Goal: Information Seeking & Learning: Learn about a topic

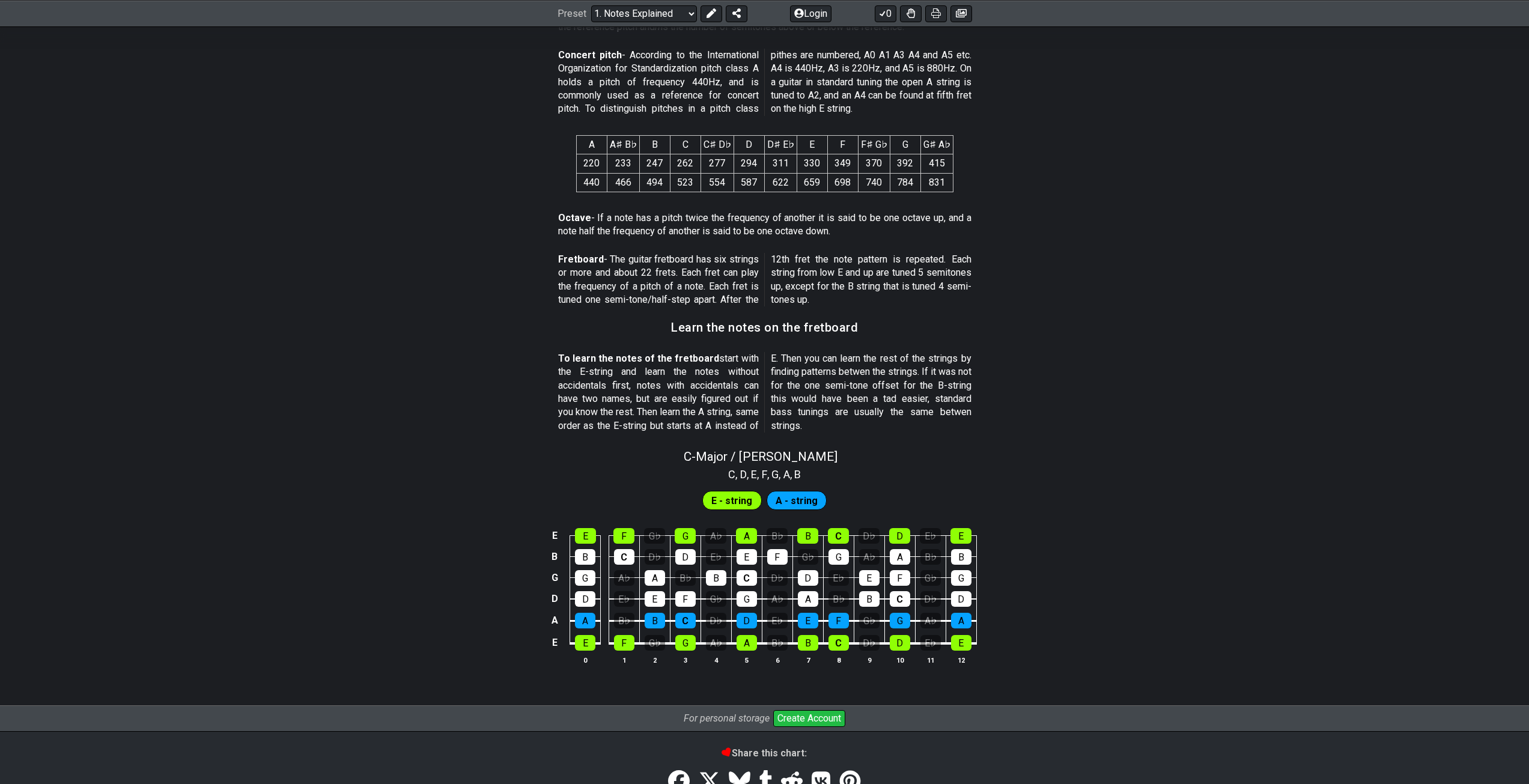
scroll to position [825, 0]
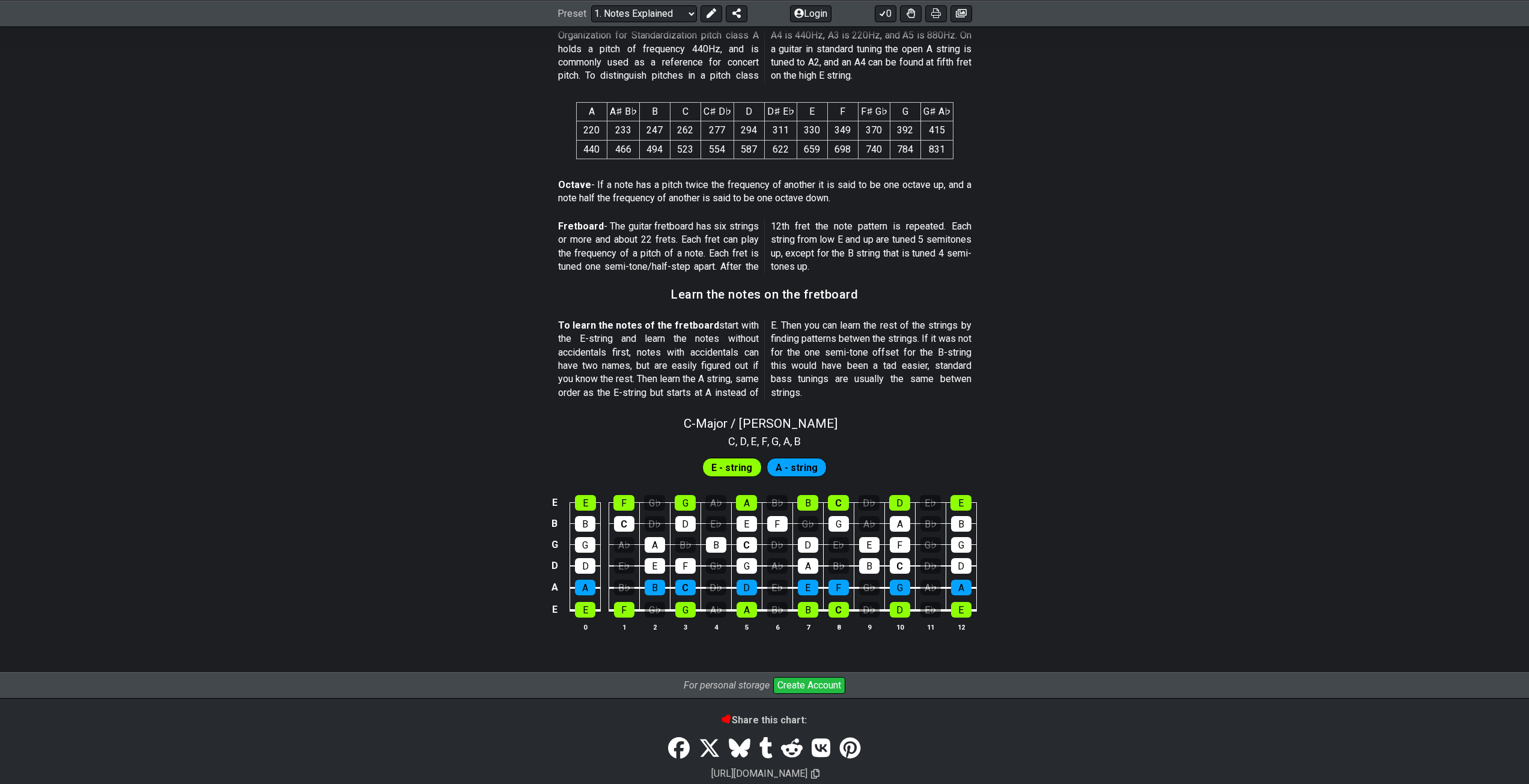
drag, startPoint x: 687, startPoint y: 327, endPoint x: 859, endPoint y: 350, distance: 173.5
click at [851, 345] on p "To learn the notes of the fretboard start with the E-string and learn the notes…" at bounding box center [764, 359] width 413 height 80
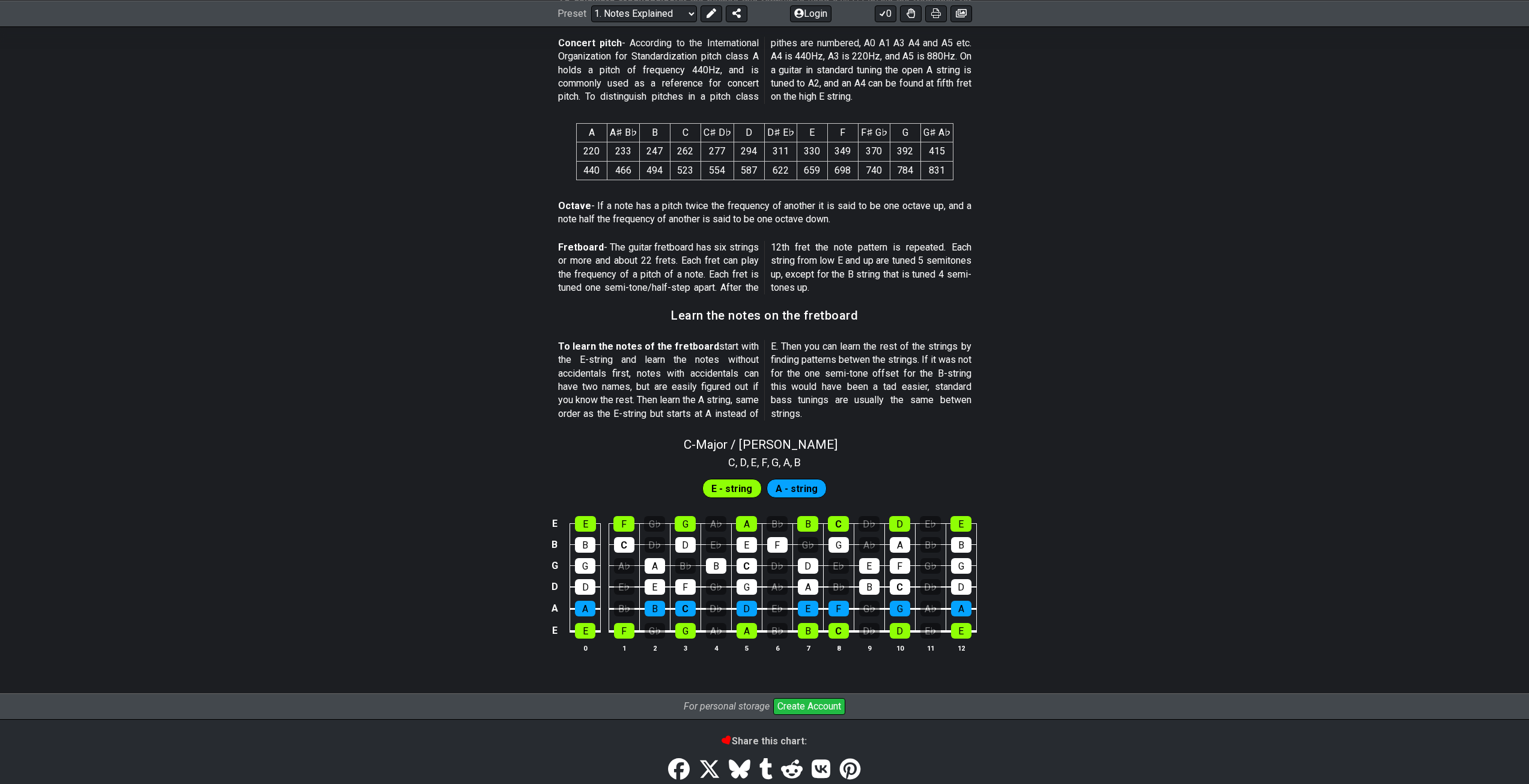
scroll to position [800, 0]
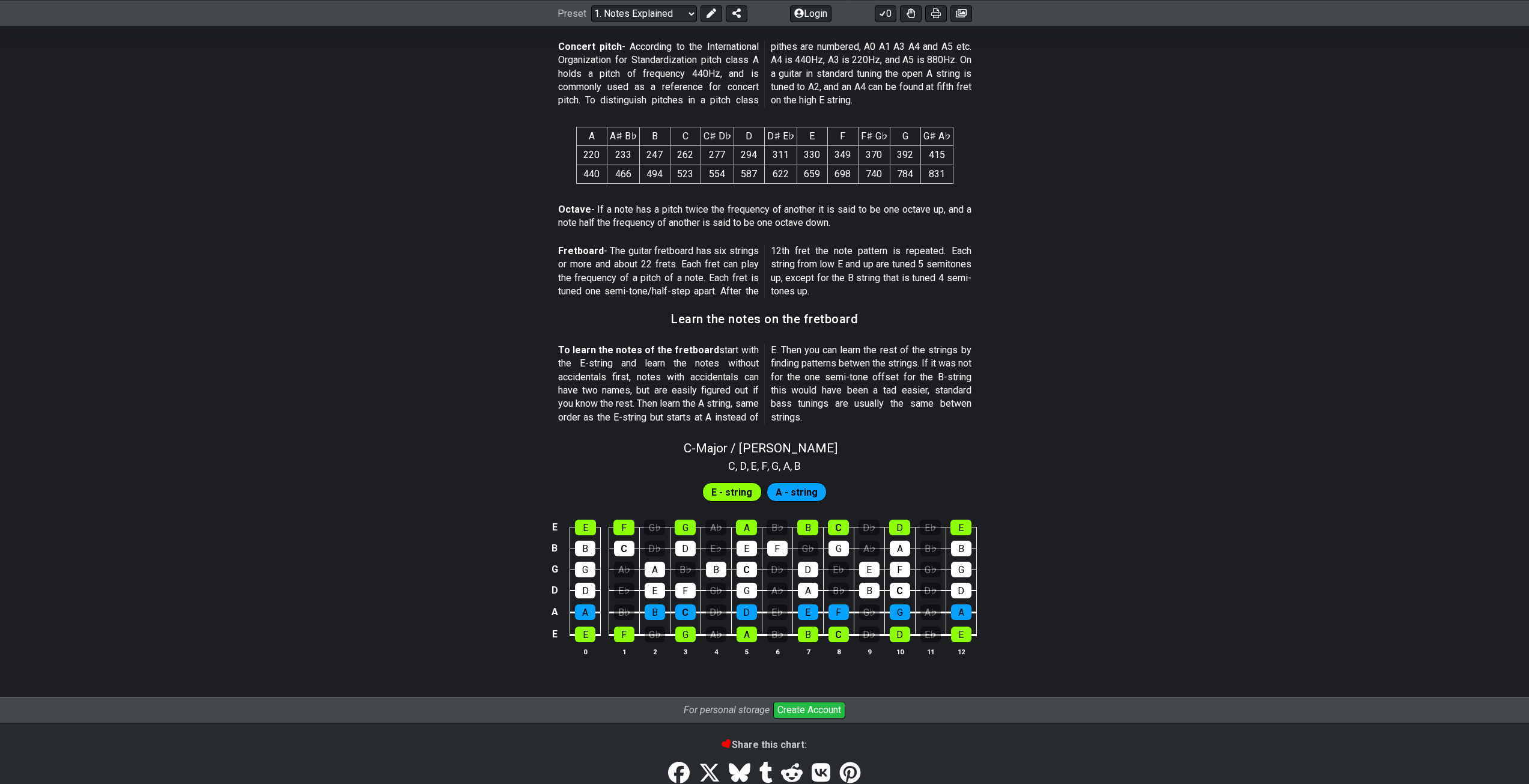
click at [708, 492] on div "E - string" at bounding box center [731, 491] width 59 height 19
click at [806, 475] on div "E - string A - string" at bounding box center [764, 489] width 1529 height 30
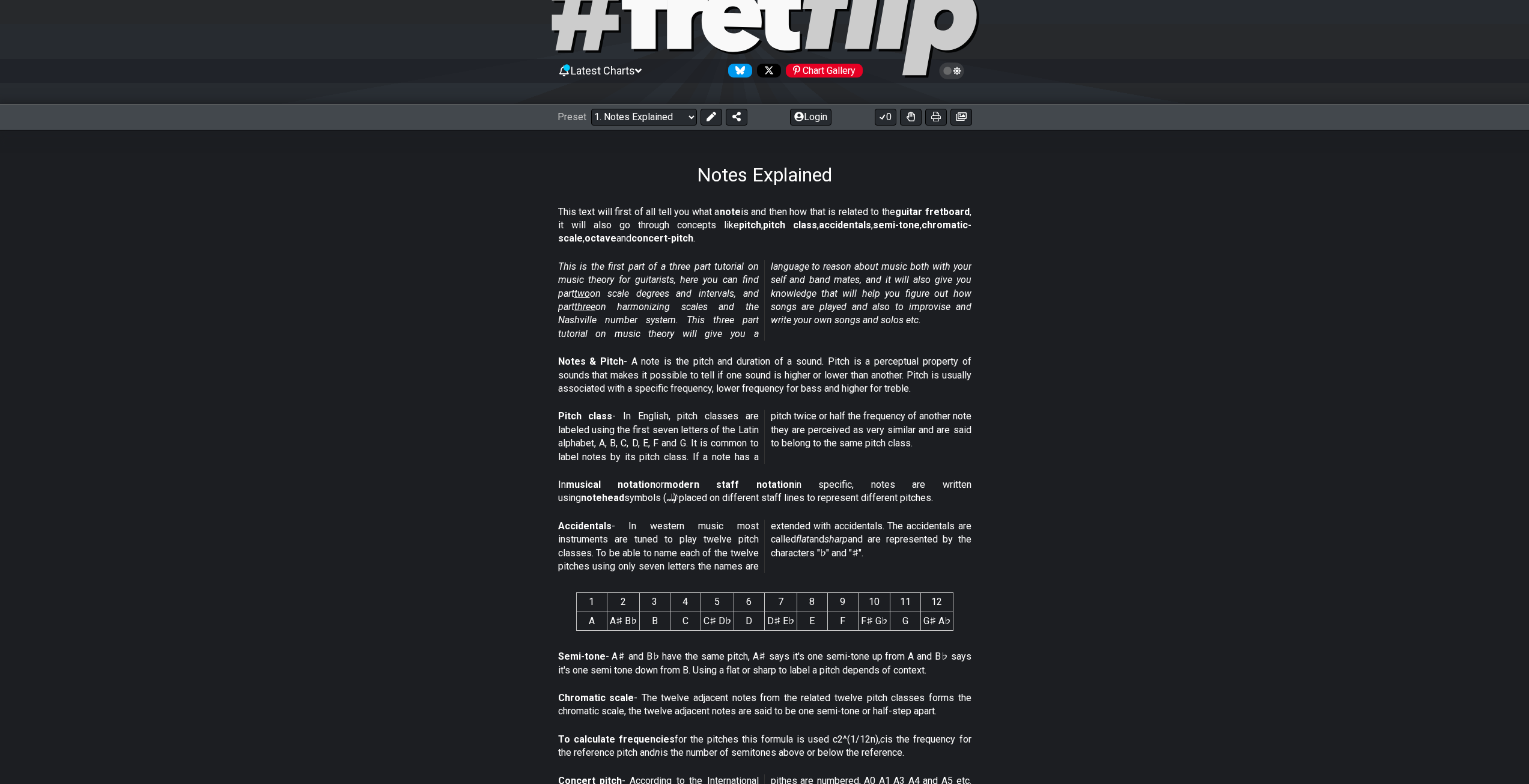
scroll to position [0, 0]
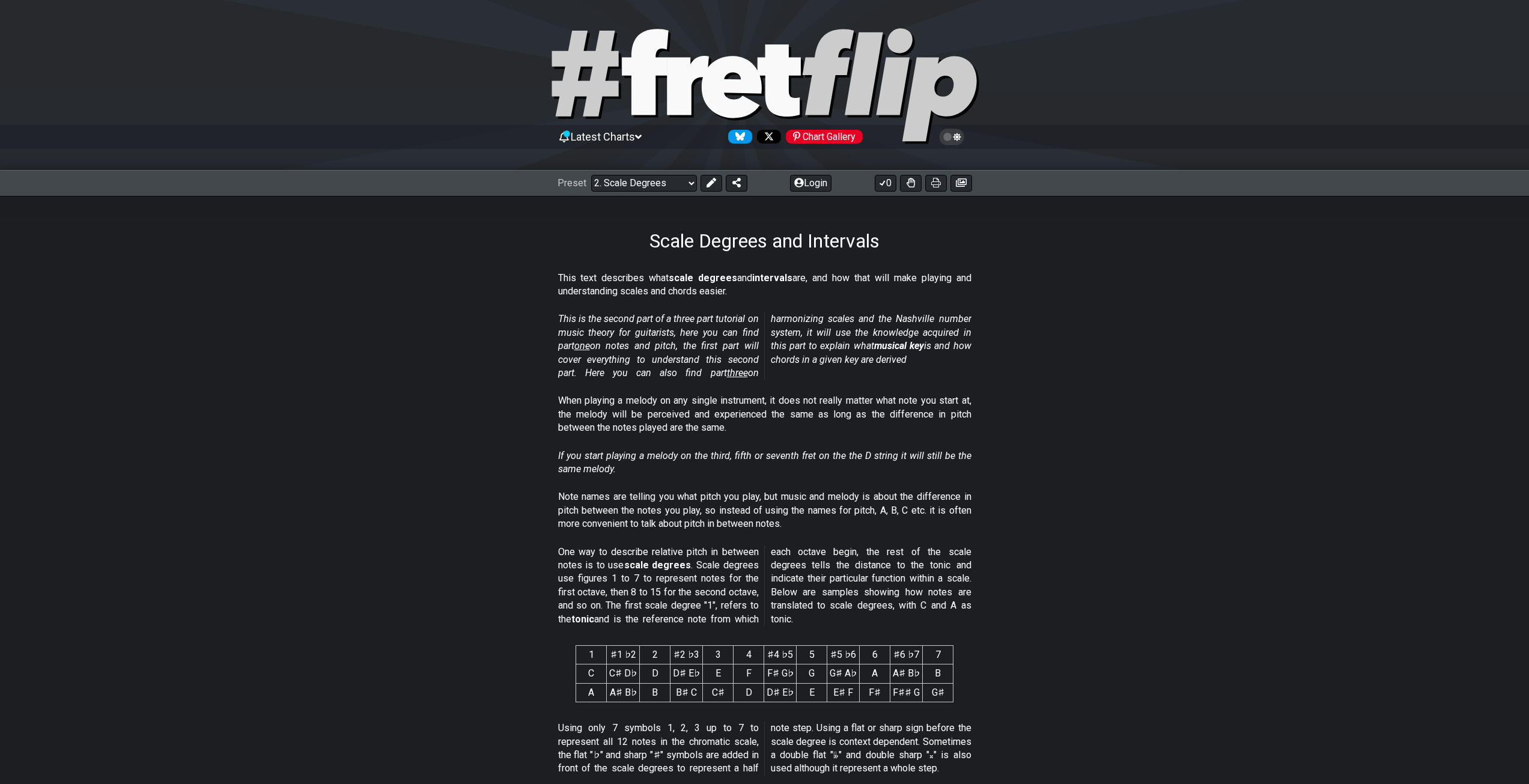
click at [625, 139] on span "Latest Charts" at bounding box center [603, 137] width 65 height 13
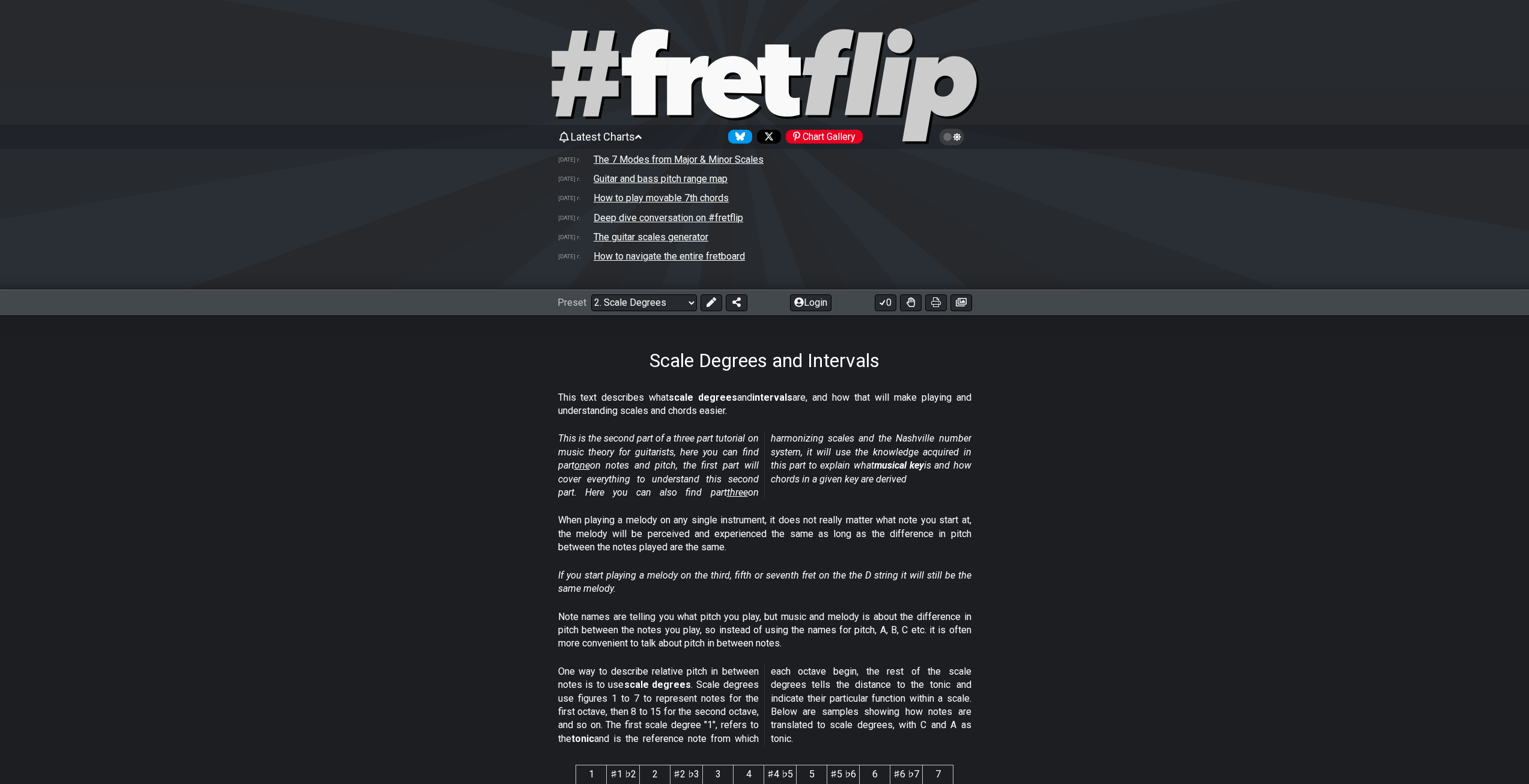
click at [625, 138] on span "Latest Charts" at bounding box center [603, 137] width 65 height 13
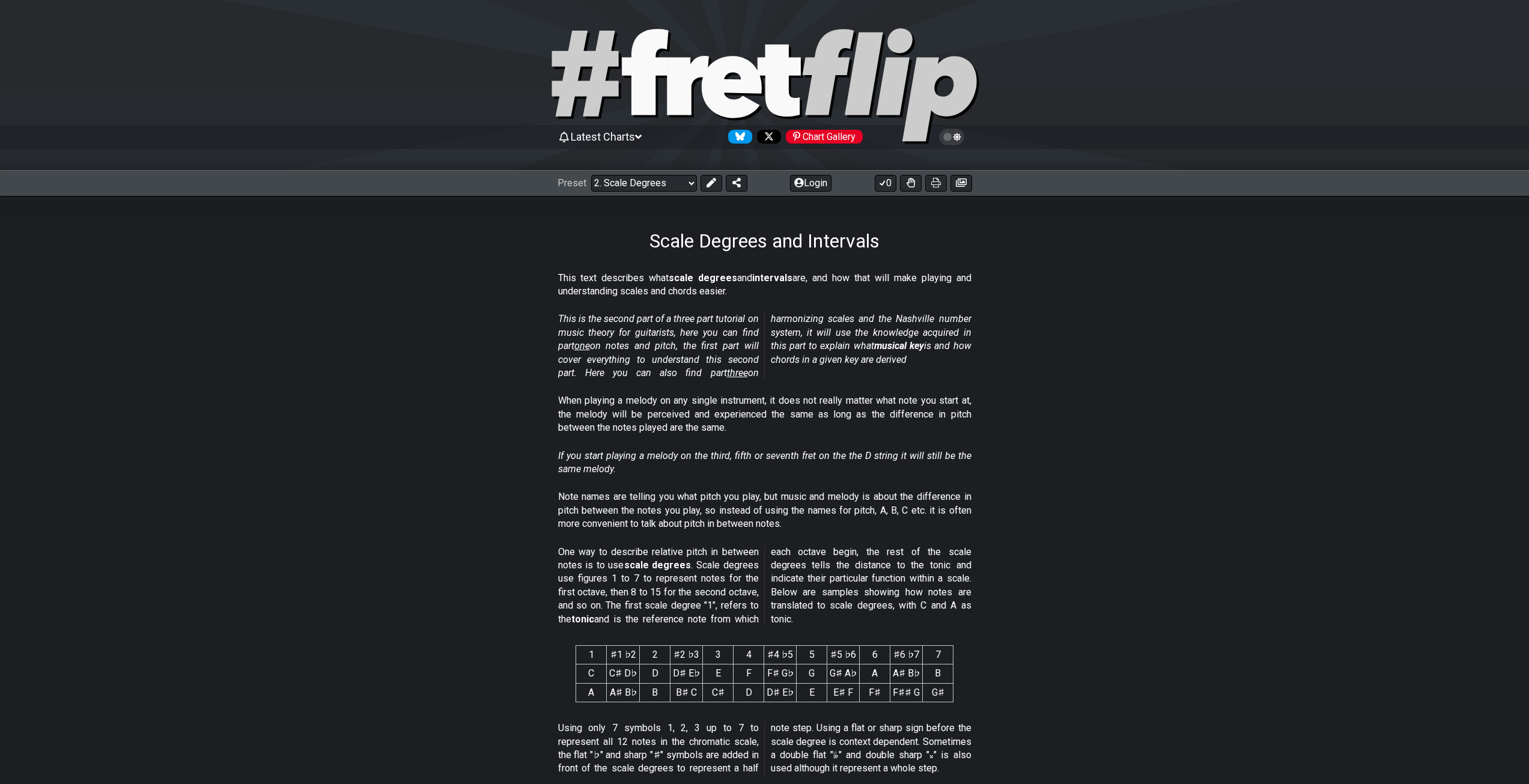
click at [625, 138] on span "Latest Charts" at bounding box center [603, 137] width 65 height 13
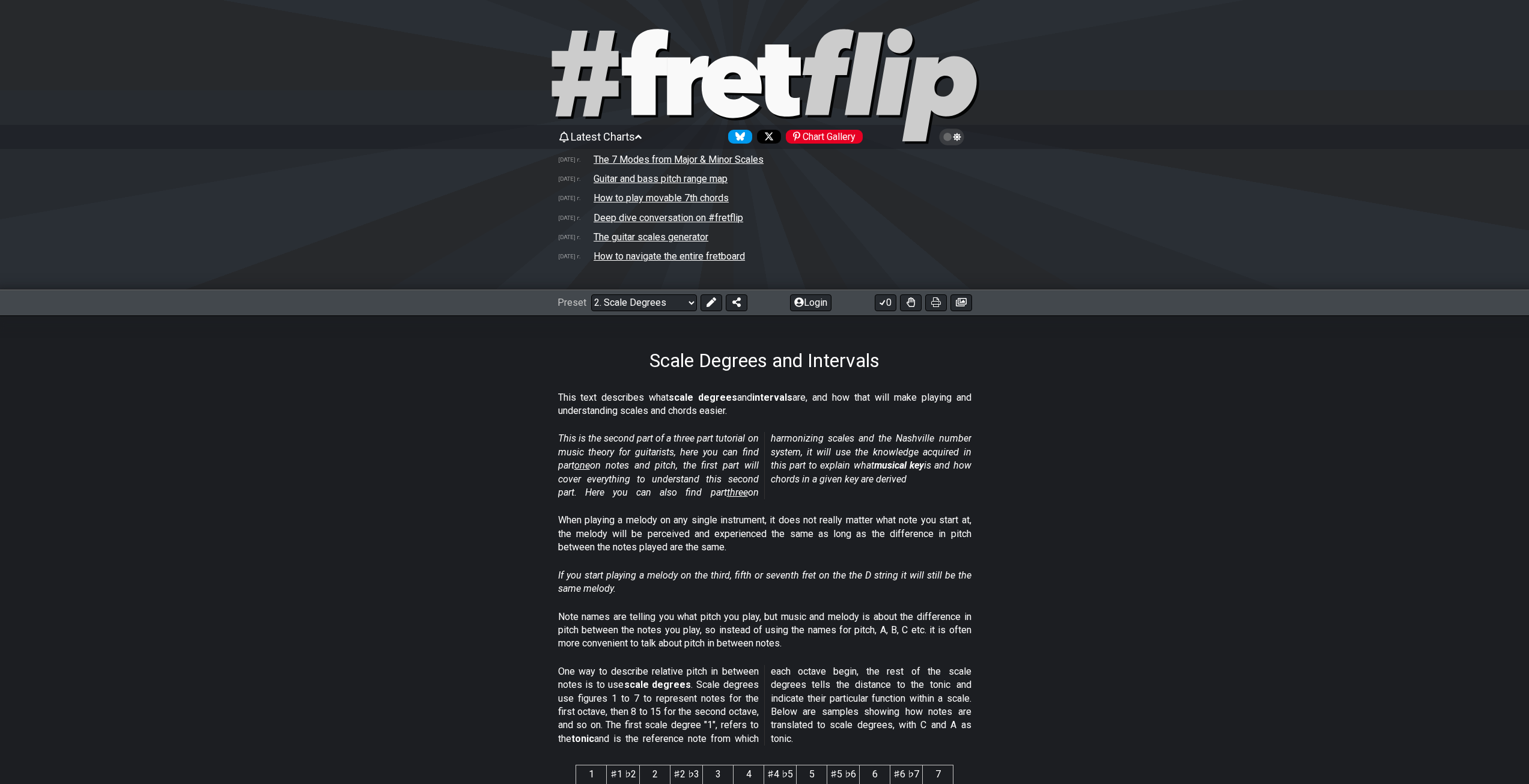
click at [625, 138] on span "Latest Charts" at bounding box center [603, 137] width 65 height 13
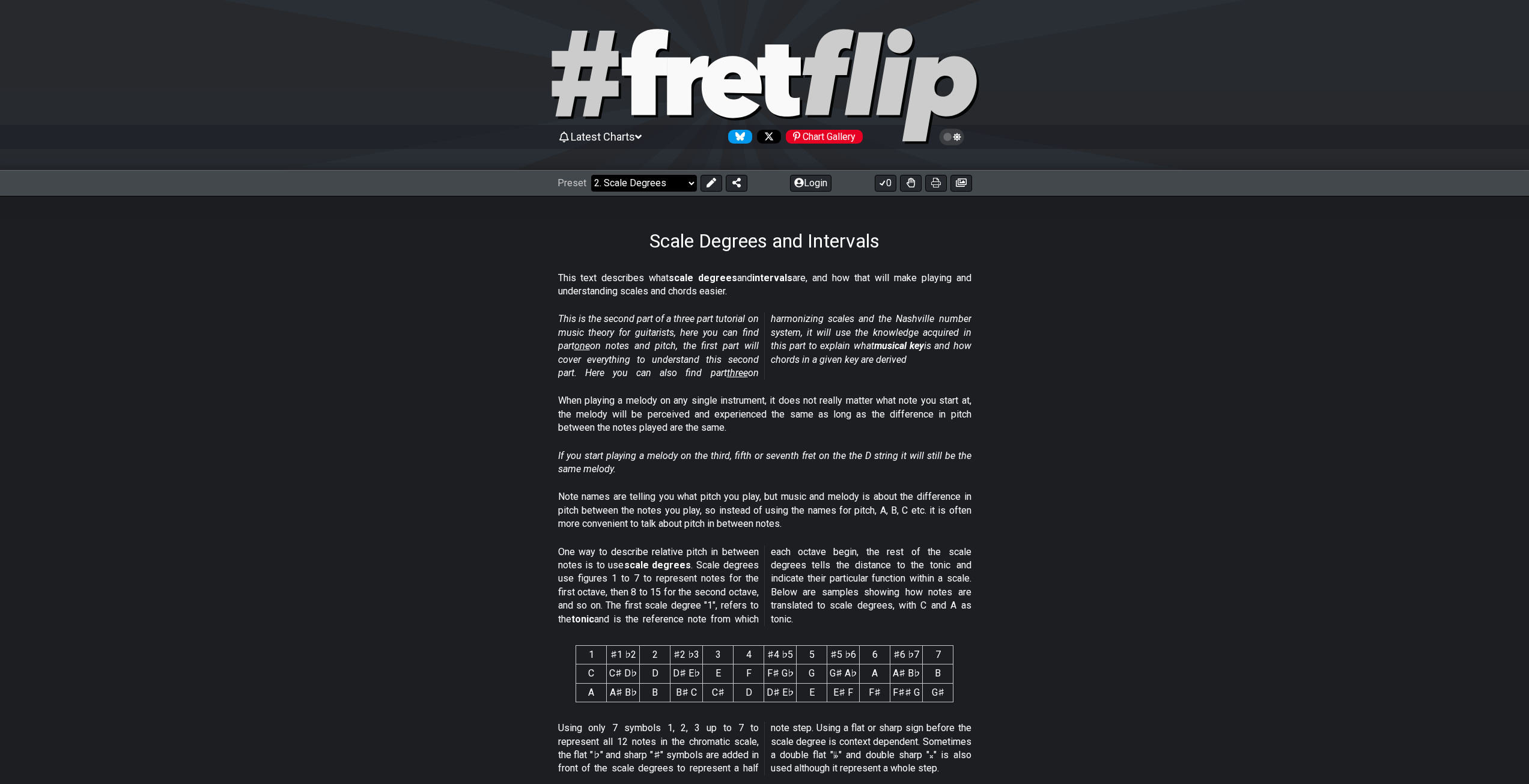
click at [632, 182] on select "Welcome to #fretflip! Initial Preset Custom Preset Minor Pentatonic Major Penta…" at bounding box center [644, 183] width 106 height 16
drag, startPoint x: 997, startPoint y: 402, endPoint x: 882, endPoint y: 315, distance: 144.2
click at [889, 299] on div "This text describes what scale degrees and intervals are, and how that will mak…" at bounding box center [764, 287] width 413 height 41
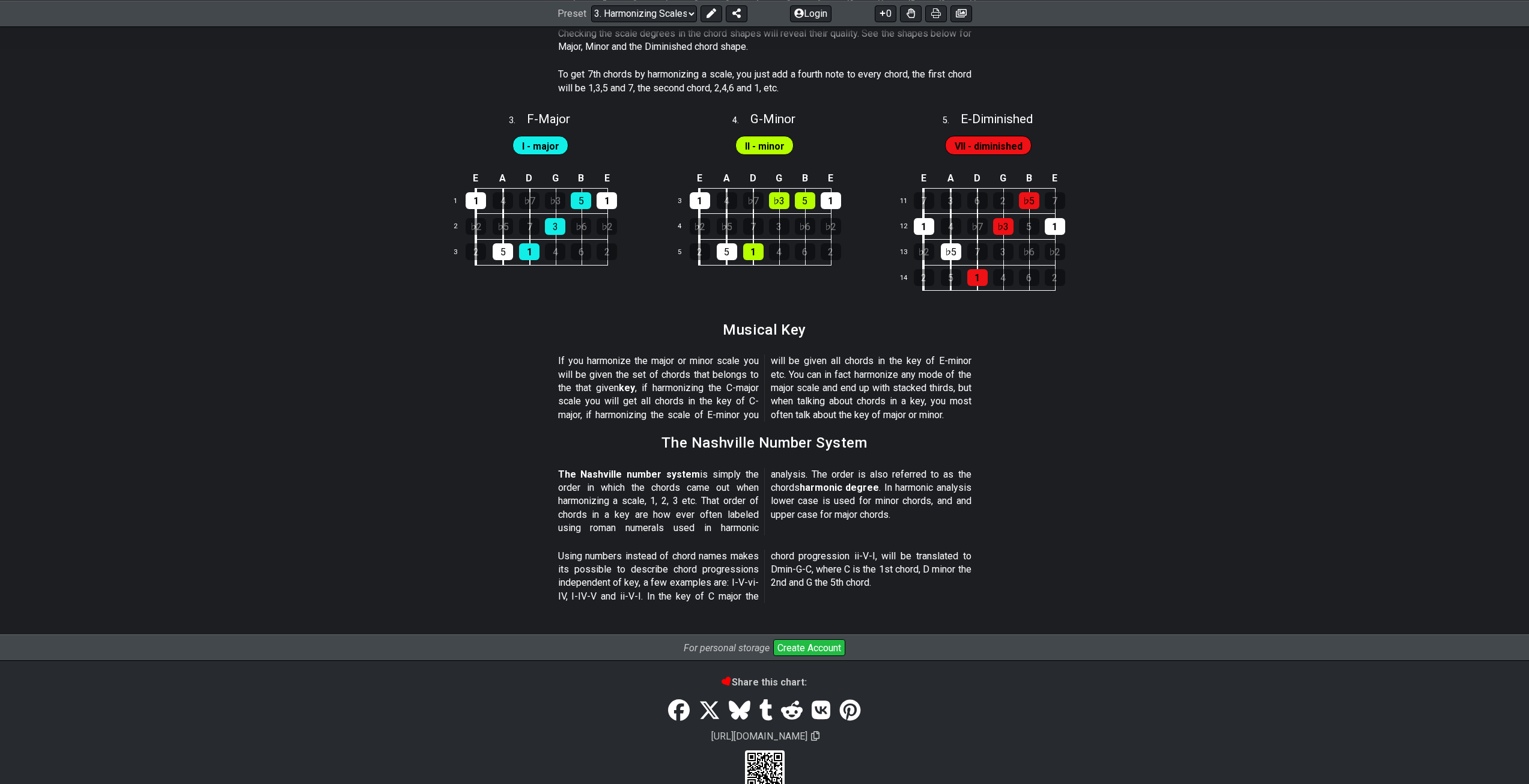
scroll to position [1166, 0]
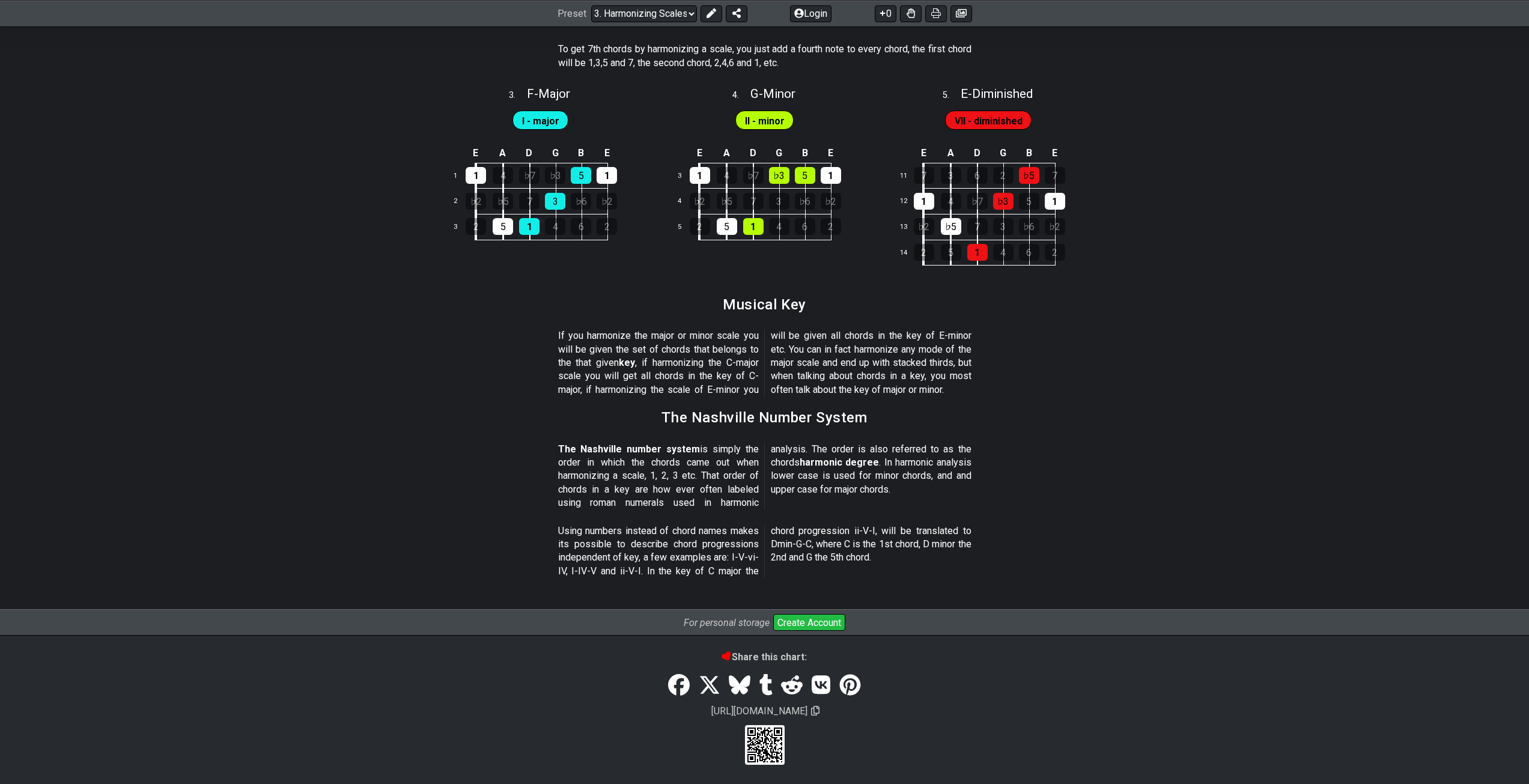
click at [449, 69] on section "To get 7th chords by harmonizing a scale, you just add a fourth note to every c…" at bounding box center [764, 58] width 1529 height 41
click at [639, 16] on select "Welcome to #fretflip! Initial Preset Custom Preset Minor Pentatonic Major Penta…" at bounding box center [644, 13] width 106 height 16
click at [591, 22] on select "Welcome to #fretflip! Initial Preset Custom Preset Minor Pentatonic Major Penta…" at bounding box center [644, 13] width 106 height 16
select select "/scale-degrees-and-intervals"
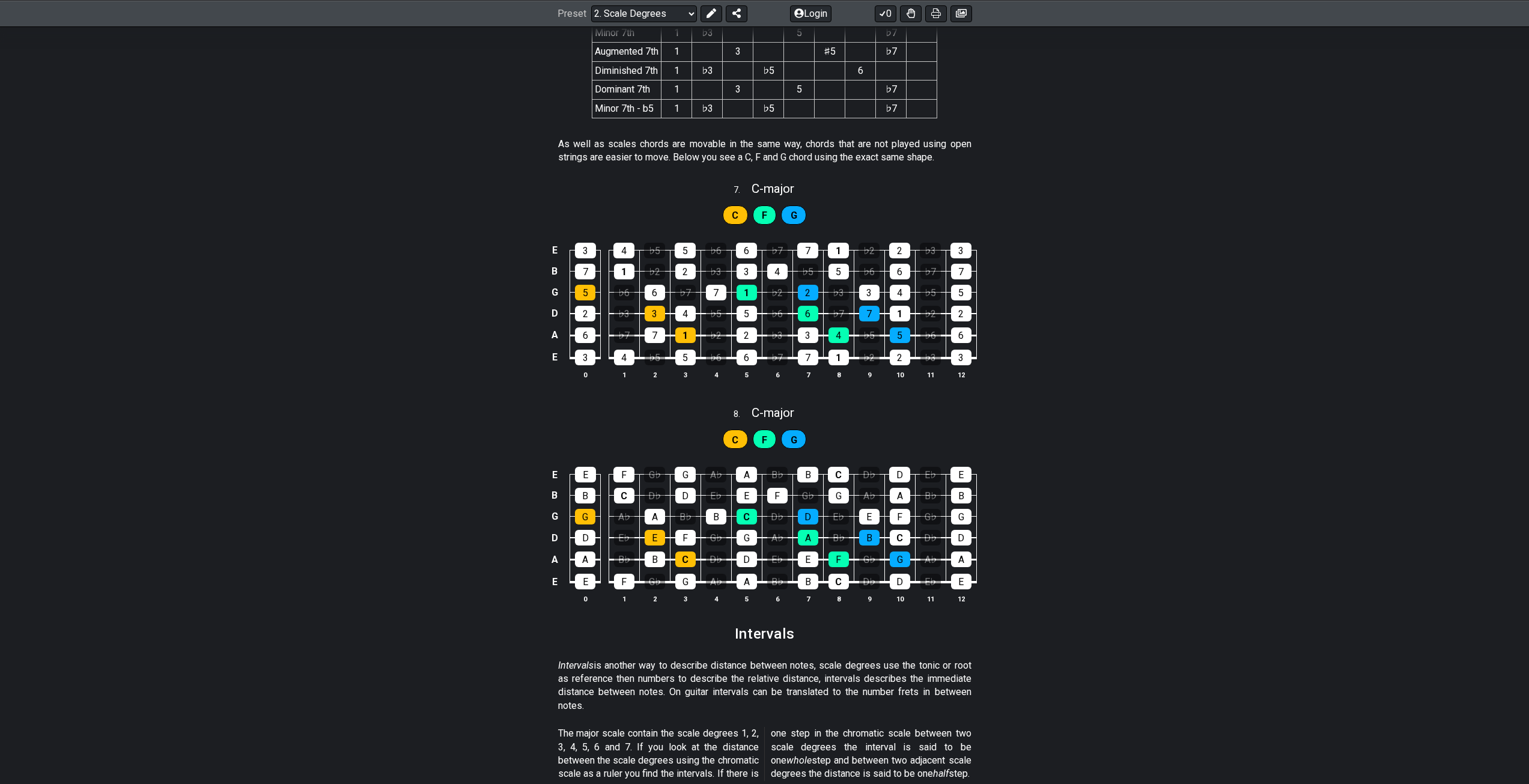
scroll to position [2896, 0]
